Goal: Task Accomplishment & Management: Complete application form

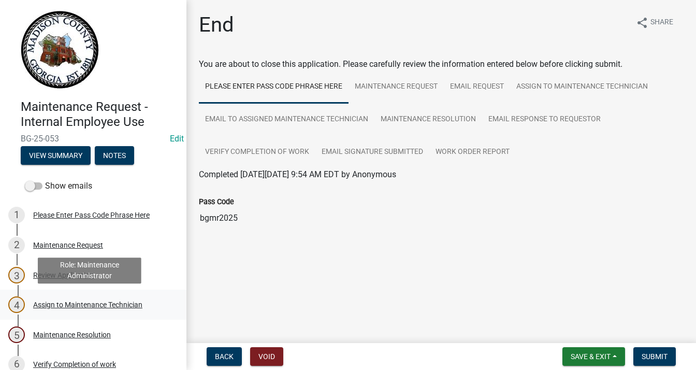
click at [76, 303] on div "Assign to Maintenance Technician" at bounding box center [87, 304] width 109 height 7
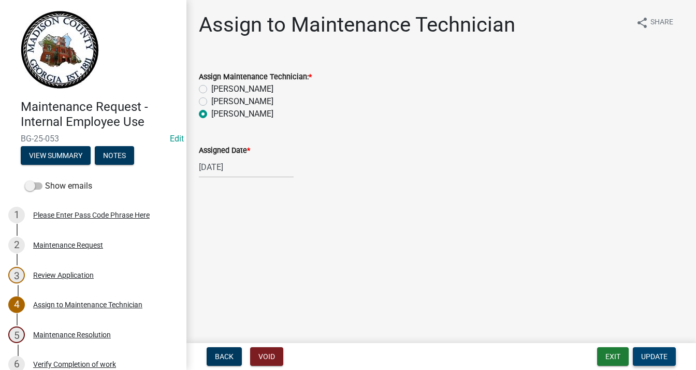
click at [649, 354] on span "Update" at bounding box center [654, 356] width 26 height 8
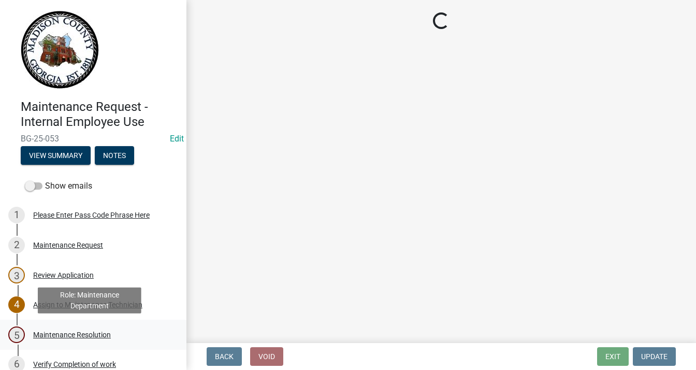
click at [94, 335] on div "Maintenance Resolution" at bounding box center [72, 334] width 78 height 7
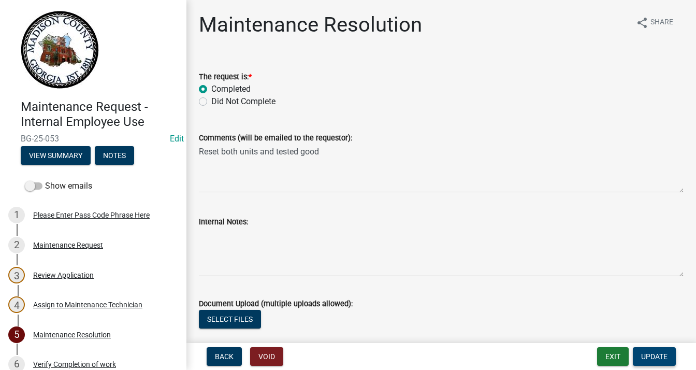
click at [644, 353] on span "Update" at bounding box center [654, 356] width 26 height 8
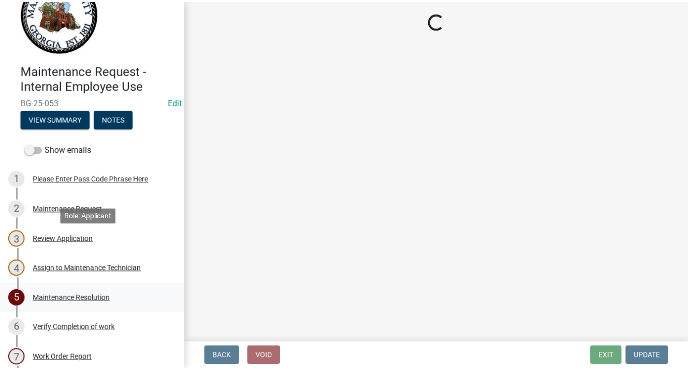
scroll to position [73, 0]
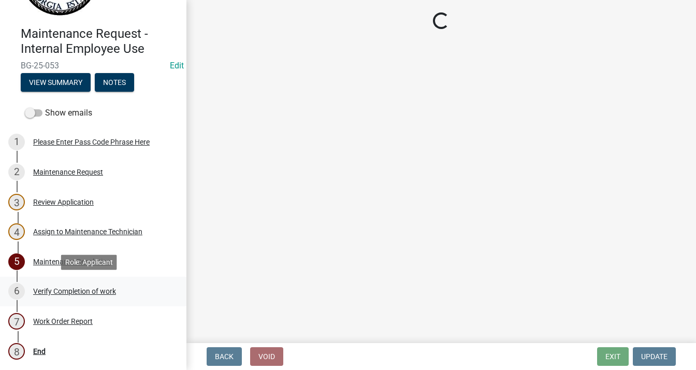
click at [99, 287] on div "Verify Completion of work" at bounding box center [74, 290] width 83 height 7
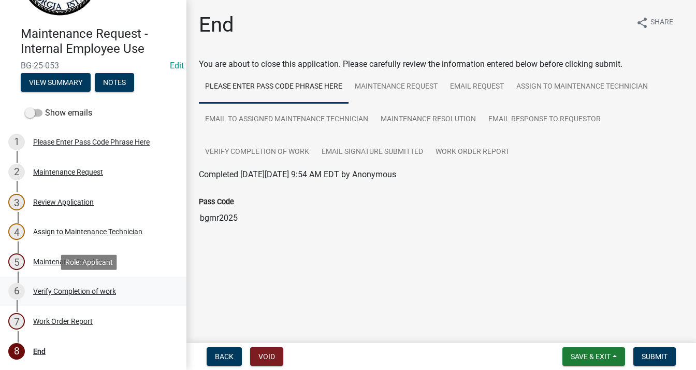
click at [96, 292] on div "Verify Completion of work" at bounding box center [74, 290] width 83 height 7
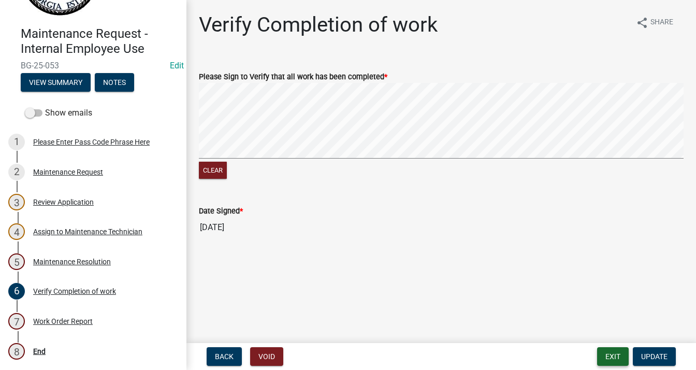
click at [615, 353] on button "Exit" at bounding box center [613, 356] width 32 height 19
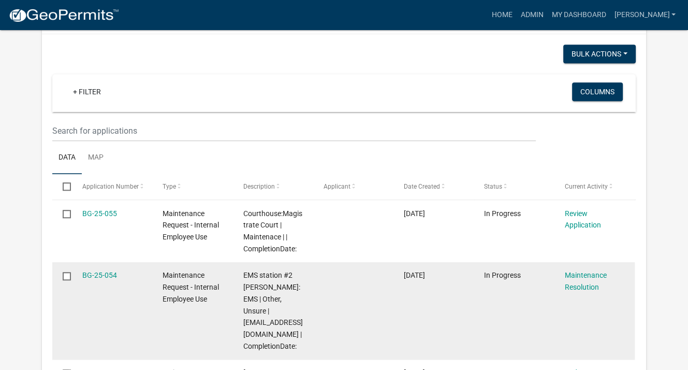
scroll to position [725, 0]
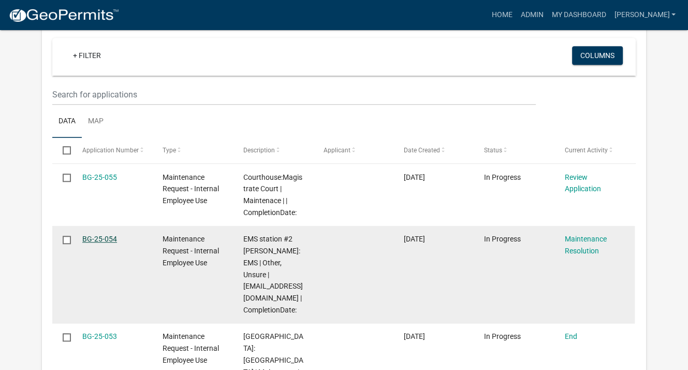
click at [102, 235] on link "BG-25-054" at bounding box center [99, 239] width 35 height 8
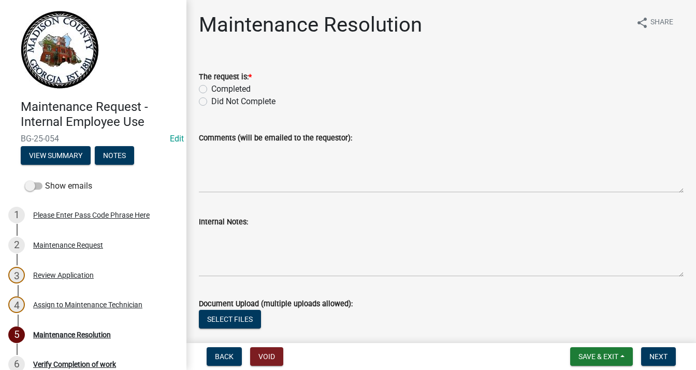
click at [211, 87] on label "Completed" at bounding box center [230, 89] width 39 height 12
click at [211, 87] on input "Completed" at bounding box center [214, 86] width 7 height 7
radio input "true"
click at [253, 160] on textarea "Comments (will be emailed to the requestor):" at bounding box center [441, 168] width 485 height 49
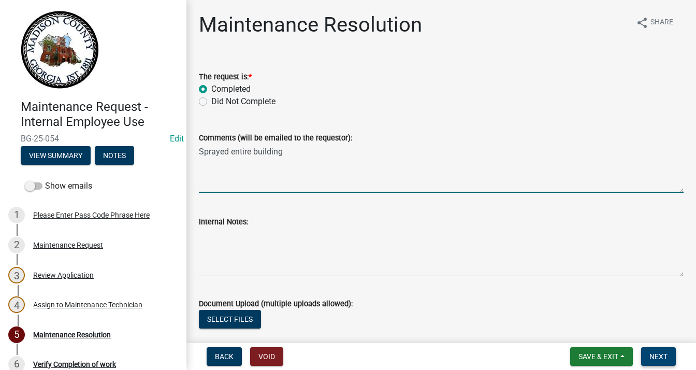
type textarea "Sprayed entire building"
click at [660, 352] on span "Next" at bounding box center [659, 356] width 18 height 8
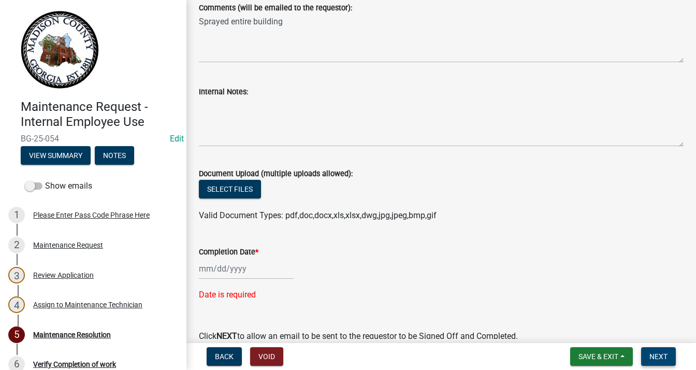
scroll to position [182, 0]
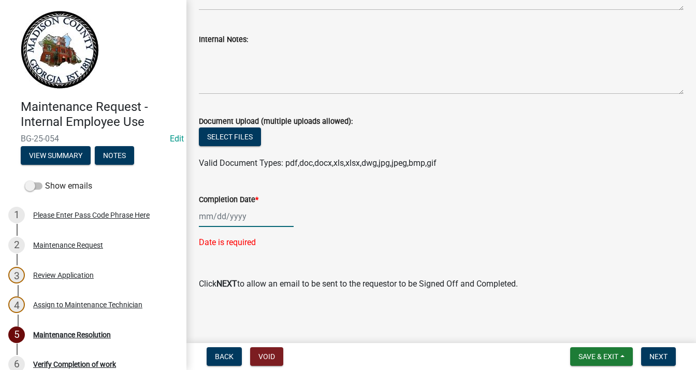
click at [218, 220] on div at bounding box center [246, 216] width 95 height 21
select select "8"
select select "2025"
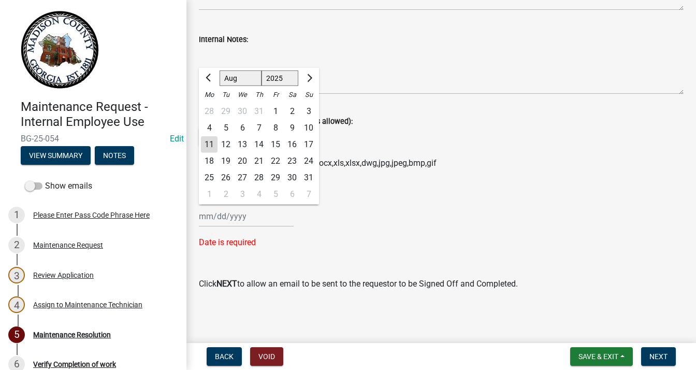
click at [209, 143] on div "11" at bounding box center [209, 144] width 17 height 17
type input "[DATE]"
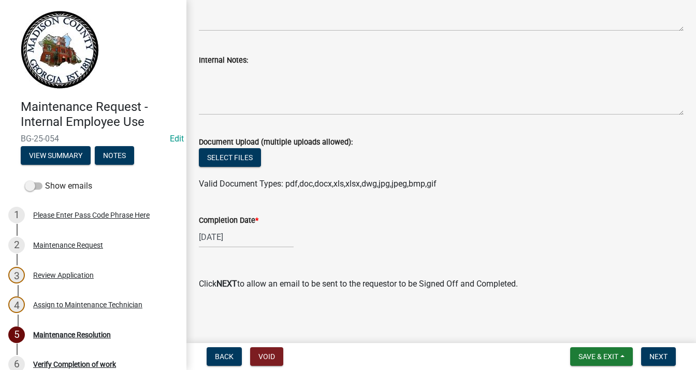
scroll to position [162, 0]
click at [657, 351] on button "Next" at bounding box center [658, 356] width 35 height 19
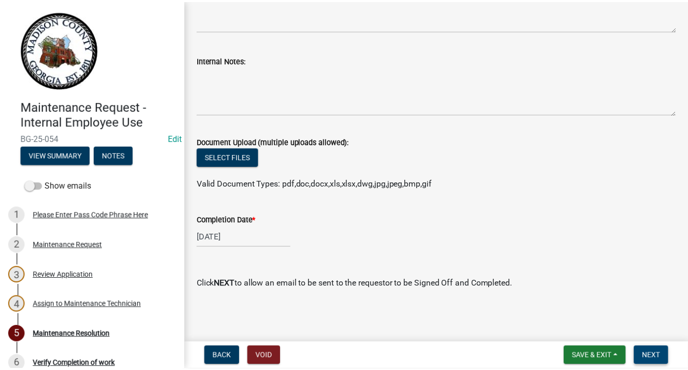
scroll to position [0, 0]
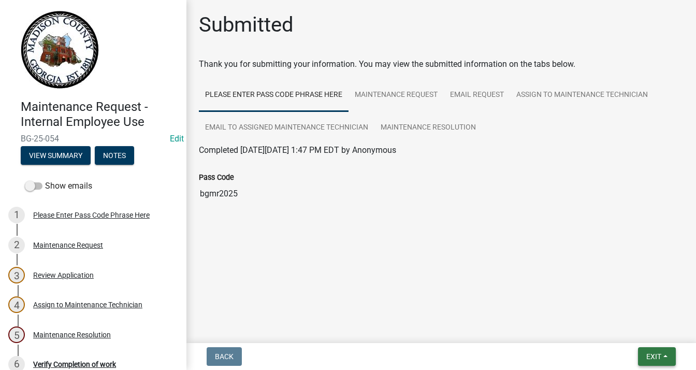
click at [664, 352] on button "Exit" at bounding box center [657, 356] width 38 height 19
click at [639, 327] on button "Save & Exit" at bounding box center [635, 329] width 83 height 25
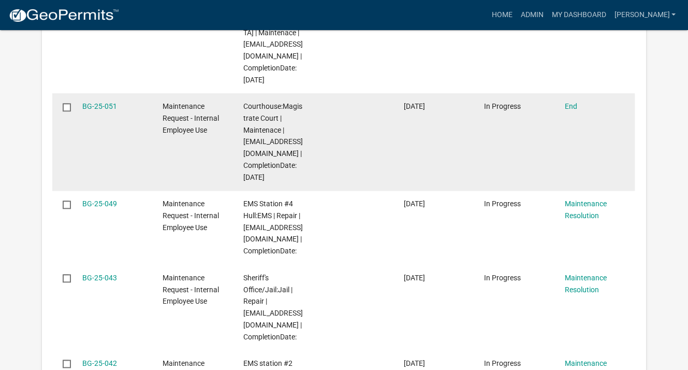
scroll to position [984, 0]
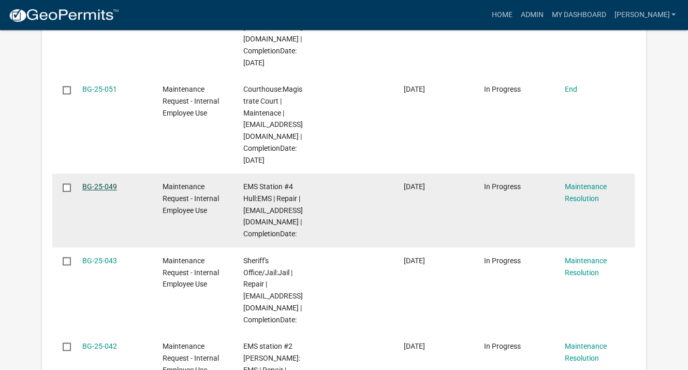
click at [113, 182] on link "BG-25-049" at bounding box center [99, 186] width 35 height 8
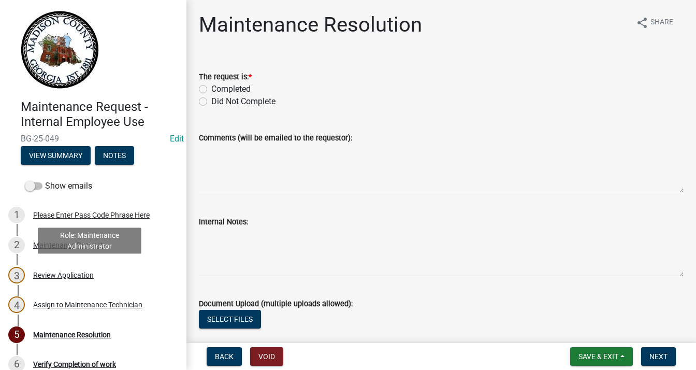
click at [75, 274] on div "Review Application" at bounding box center [63, 274] width 61 height 7
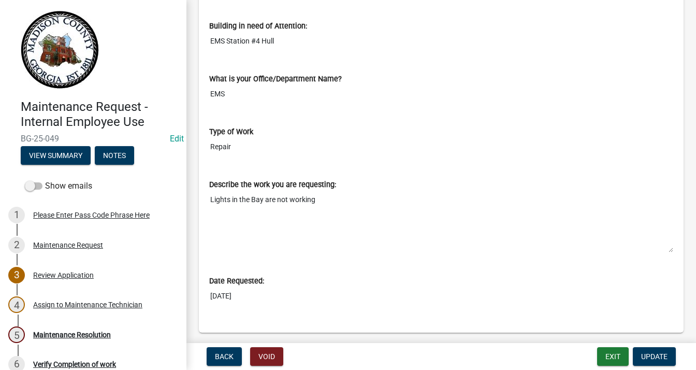
scroll to position [414, 0]
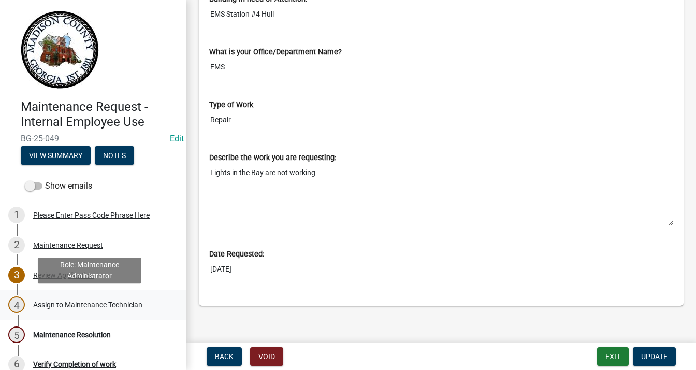
click at [97, 306] on div "Assign to Maintenance Technician" at bounding box center [87, 304] width 109 height 7
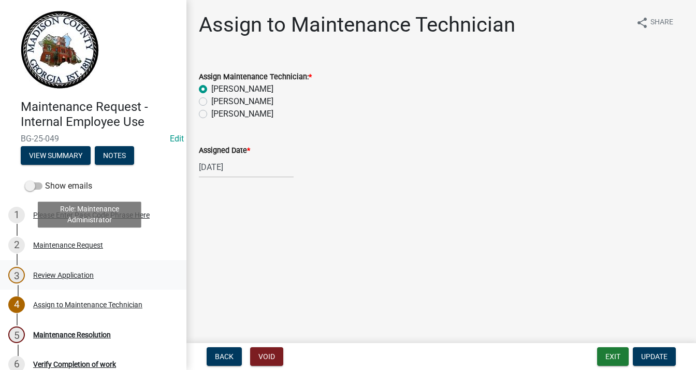
scroll to position [73, 0]
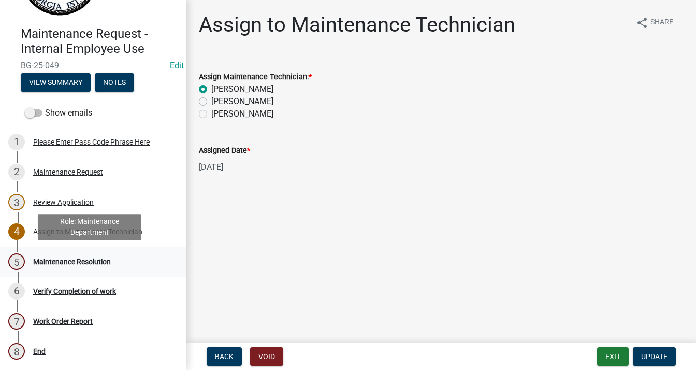
click at [83, 259] on div "Maintenance Resolution" at bounding box center [72, 261] width 78 height 7
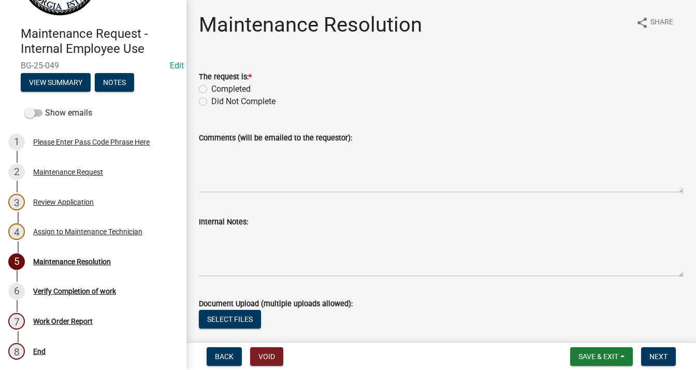
drag, startPoint x: 203, startPoint y: 88, endPoint x: 207, endPoint y: 96, distance: 8.8
click at [211, 89] on label "Completed" at bounding box center [230, 89] width 39 height 12
click at [211, 89] on input "Completed" at bounding box center [214, 86] width 7 height 7
radio input "true"
click at [241, 160] on textarea "Comments (will be emailed to the requestor):" at bounding box center [441, 168] width 485 height 49
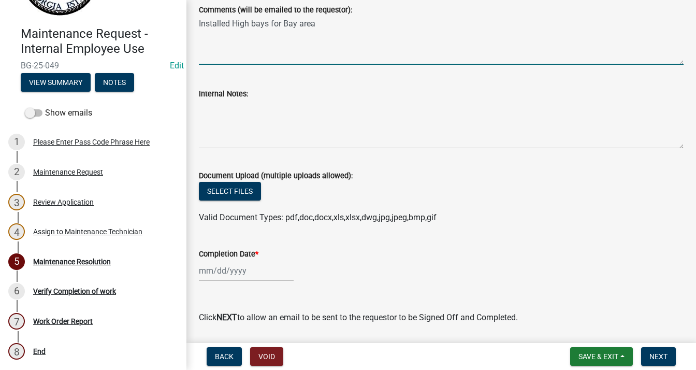
scroll to position [162, 0]
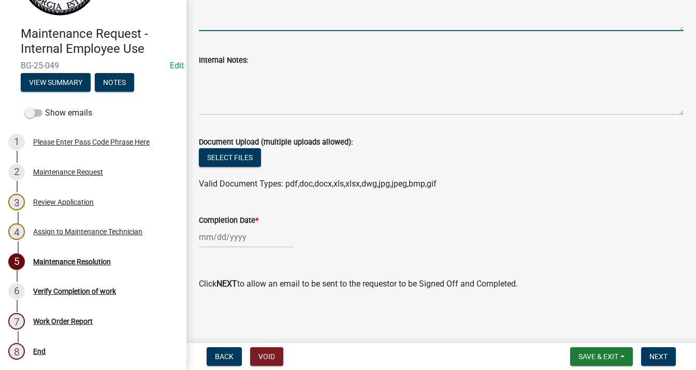
type textarea "Installed High bays for Bay area"
click at [241, 241] on div at bounding box center [246, 236] width 95 height 21
select select "8"
select select "2025"
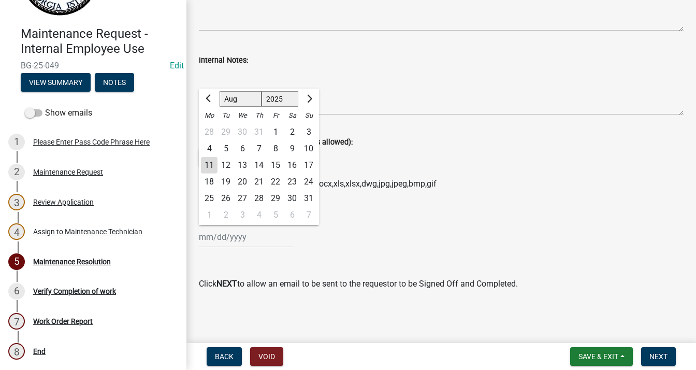
click at [276, 148] on div "8" at bounding box center [275, 148] width 17 height 17
type input "[DATE]"
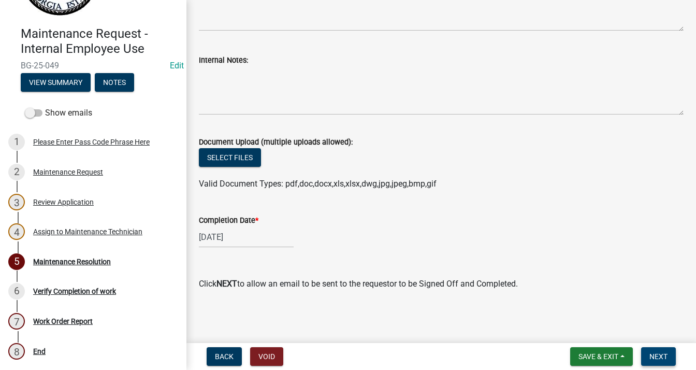
click at [657, 355] on span "Next" at bounding box center [659, 356] width 18 height 8
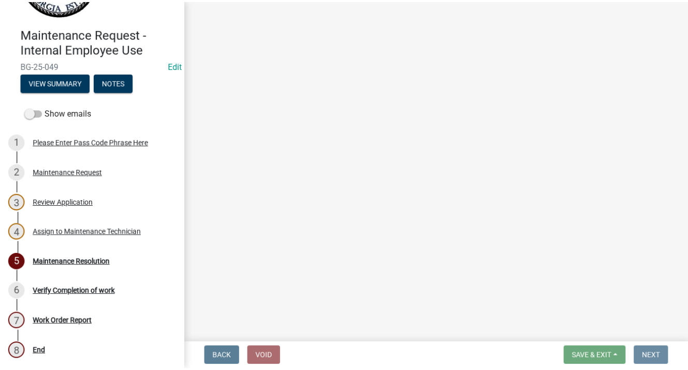
scroll to position [0, 0]
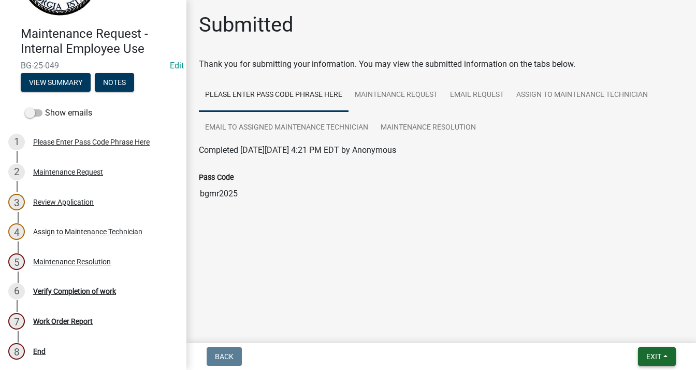
click at [640, 350] on button "Exit" at bounding box center [657, 356] width 38 height 19
click at [634, 330] on button "Save & Exit" at bounding box center [635, 329] width 83 height 25
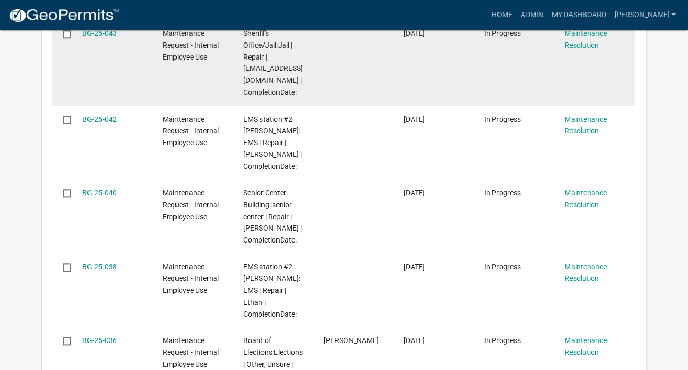
scroll to position [1140, 0]
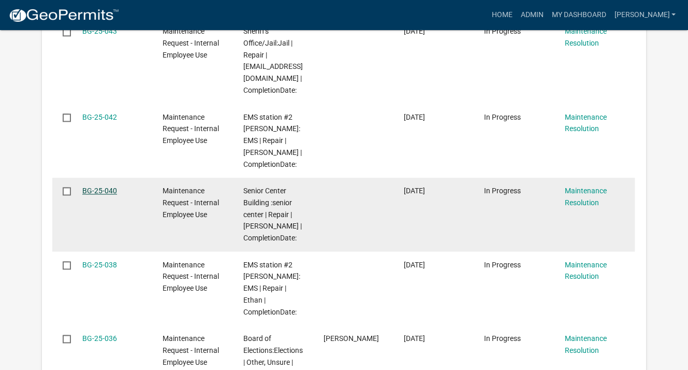
click at [106, 186] on link "BG-25-040" at bounding box center [99, 190] width 35 height 8
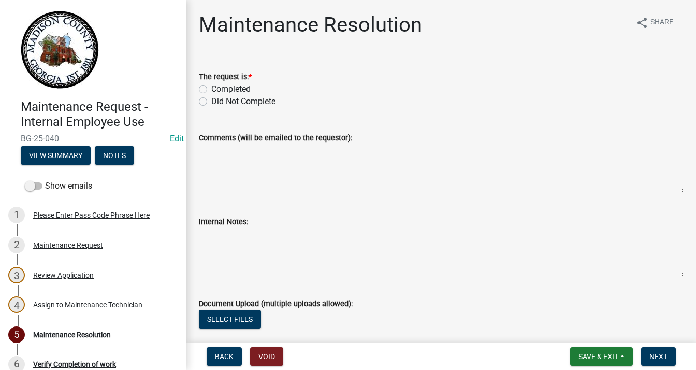
scroll to position [52, 0]
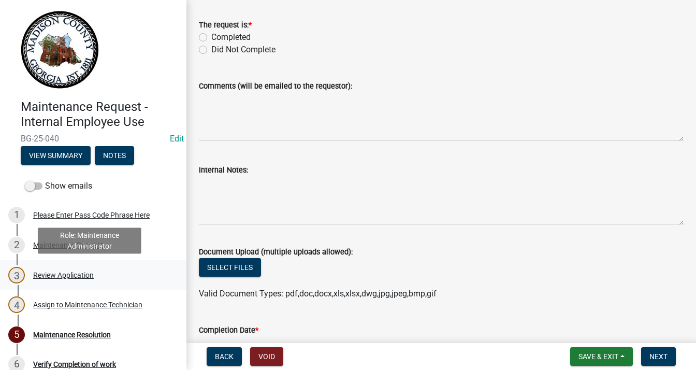
click at [81, 279] on div "Review Application" at bounding box center [63, 274] width 61 height 7
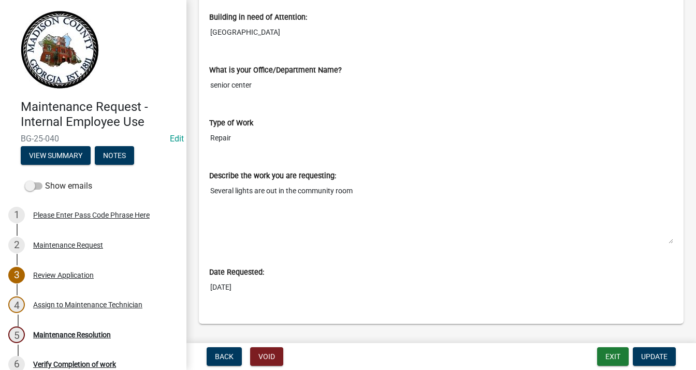
scroll to position [420, 0]
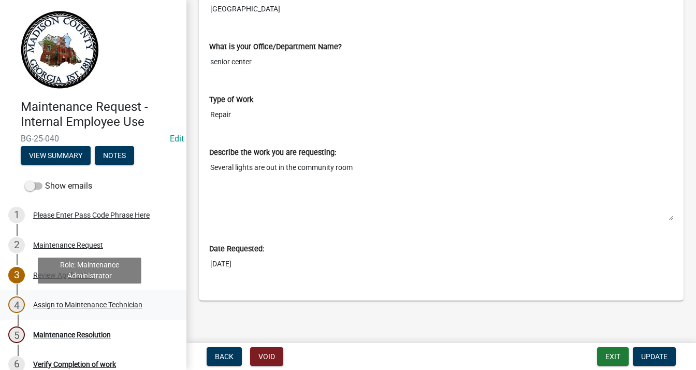
click at [75, 303] on div "Assign to Maintenance Technician" at bounding box center [87, 304] width 109 height 7
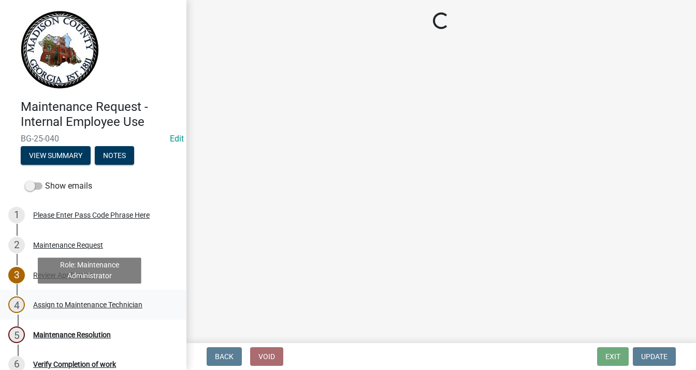
scroll to position [0, 0]
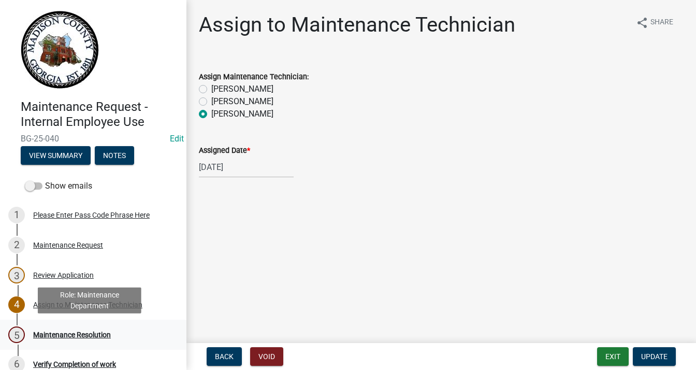
click at [85, 334] on div "Maintenance Resolution" at bounding box center [72, 334] width 78 height 7
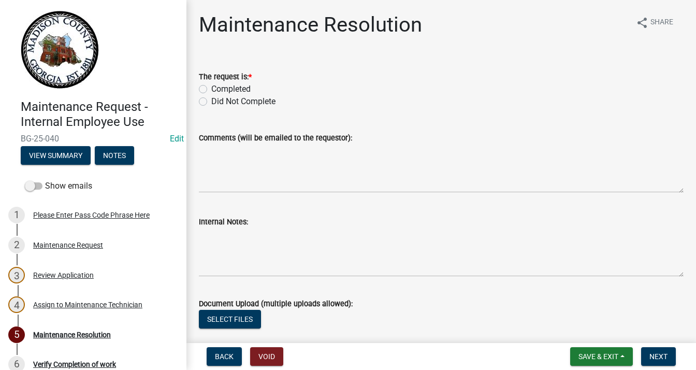
click at [211, 90] on label "Completed" at bounding box center [230, 89] width 39 height 12
click at [211, 90] on input "Completed" at bounding box center [214, 86] width 7 height 7
radio input "true"
click at [248, 159] on textarea "Comments (will be emailed to the requestor):" at bounding box center [441, 168] width 485 height 49
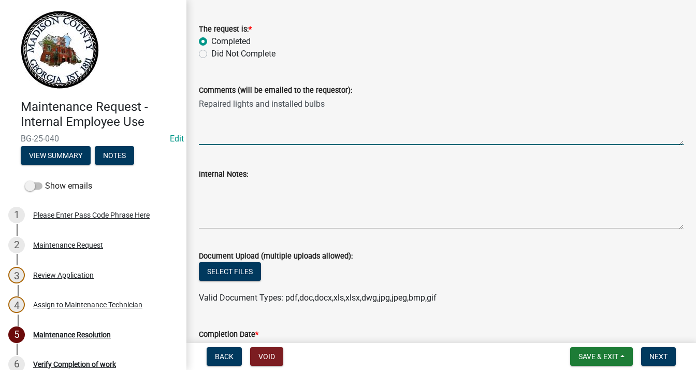
scroll to position [162, 0]
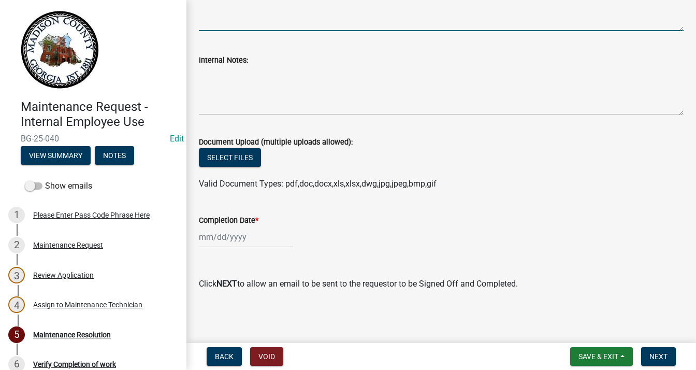
type textarea "Repaired lights and installed bulbs"
click at [232, 235] on div at bounding box center [246, 236] width 95 height 21
select select "8"
select select "2025"
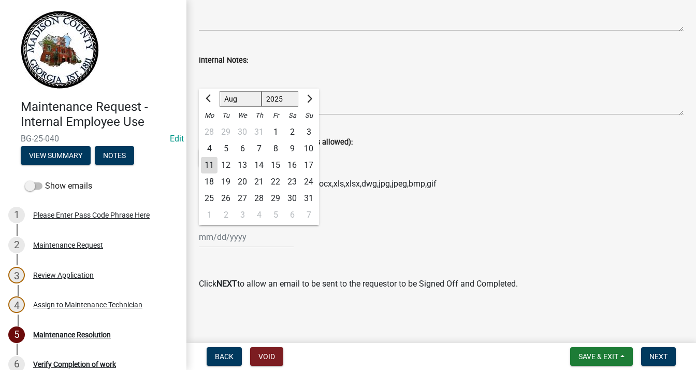
click at [292, 150] on div "9" at bounding box center [292, 148] width 17 height 17
type input "[DATE]"
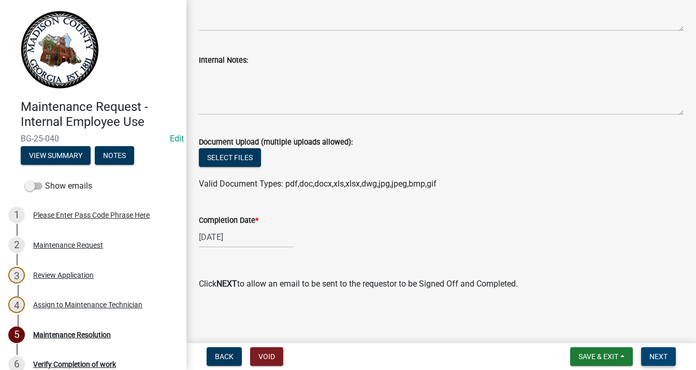
click at [653, 352] on span "Next" at bounding box center [659, 356] width 18 height 8
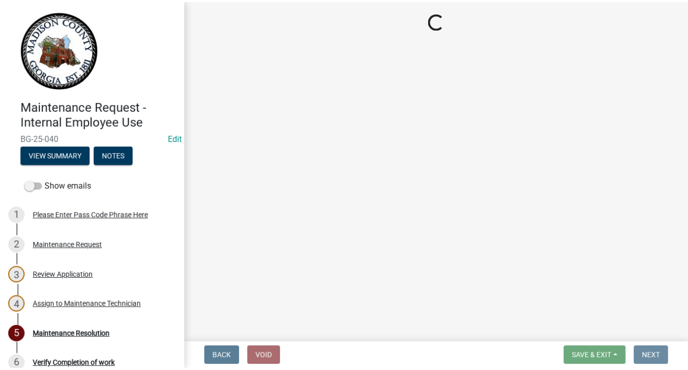
scroll to position [0, 0]
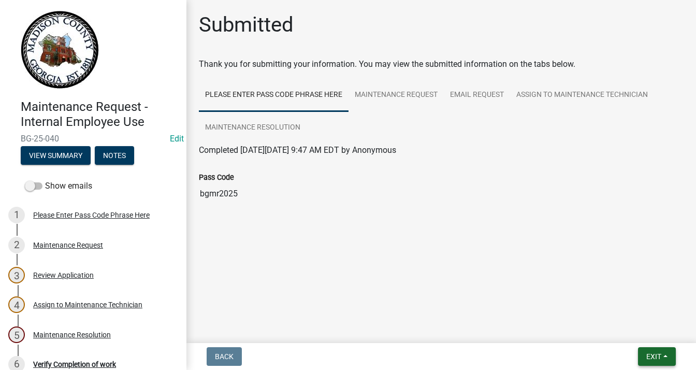
click at [653, 354] on span "Exit" at bounding box center [653, 356] width 15 height 8
click at [625, 329] on button "Save & Exit" at bounding box center [635, 329] width 83 height 25
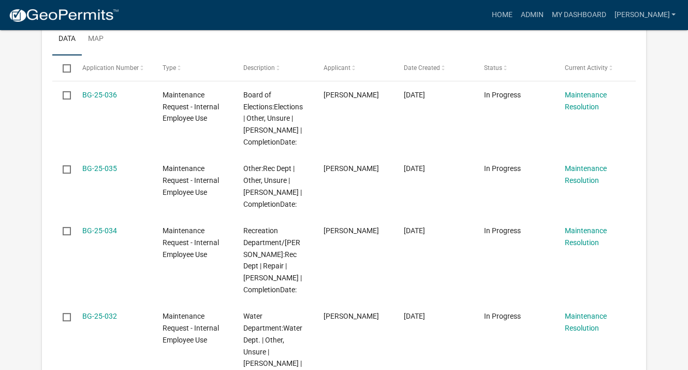
scroll to position [85, 0]
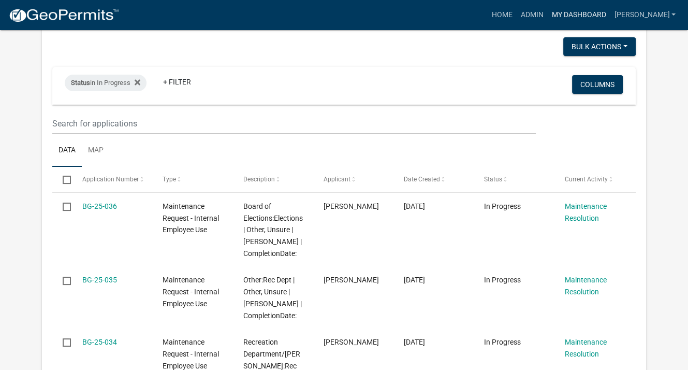
click at [599, 10] on link "My Dashboard" at bounding box center [579, 15] width 63 height 20
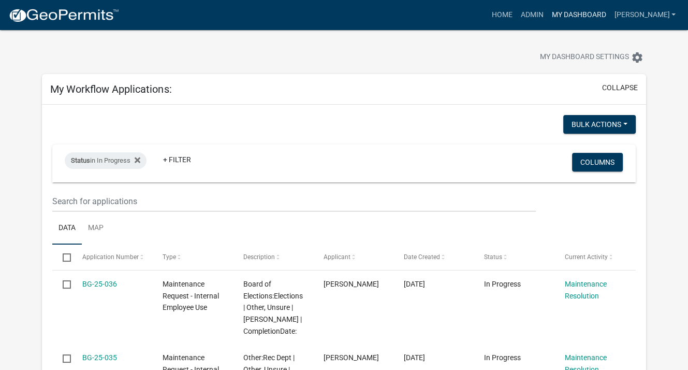
scroll to position [0, 0]
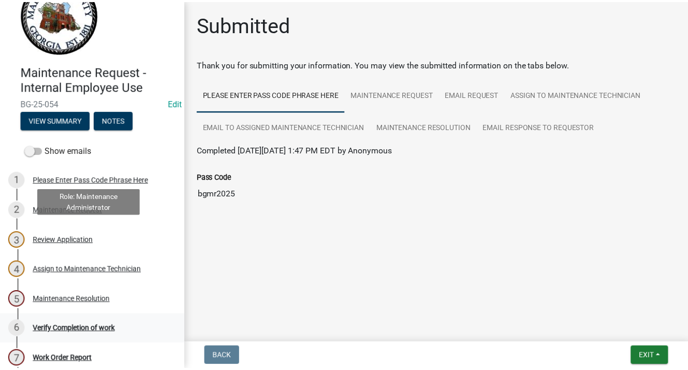
scroll to position [73, 0]
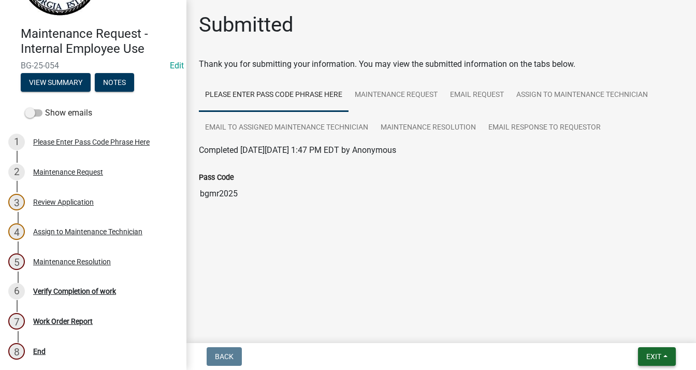
click at [647, 355] on span "Exit" at bounding box center [653, 356] width 15 height 8
click at [623, 330] on button "Save & Exit" at bounding box center [635, 329] width 83 height 25
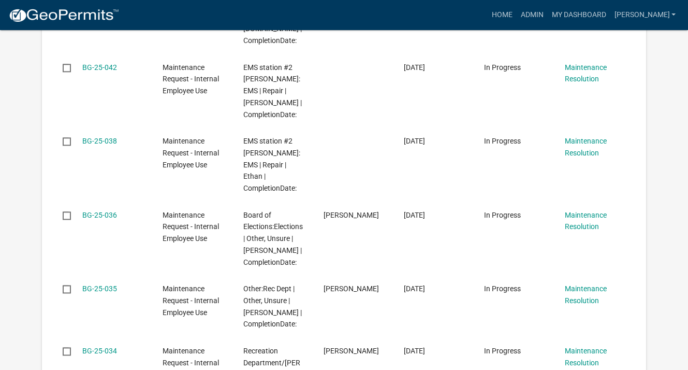
scroll to position [1191, 0]
